Goal: Find specific page/section: Find specific page/section

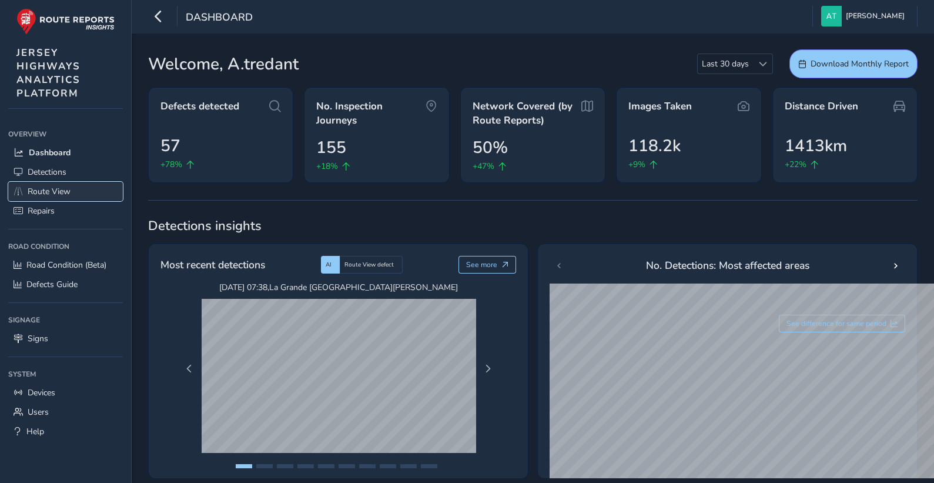
click at [43, 190] on span "Route View" at bounding box center [49, 191] width 43 height 11
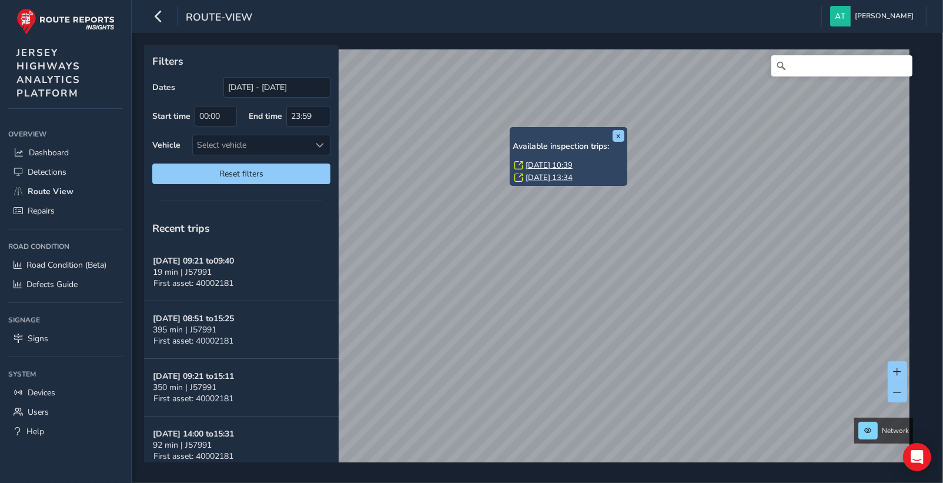
click at [516, 128] on div "x Available inspection trips: [GEOGRAPHIC_DATA][DATE] 10:39 [DATE] 13:34" at bounding box center [569, 156] width 118 height 59
